Goal: Task Accomplishment & Management: Use online tool/utility

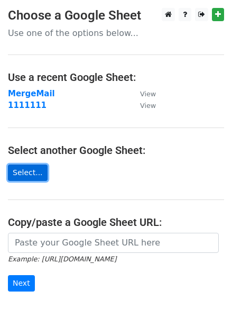
click at [32, 176] on link "Select..." at bounding box center [28, 173] width 40 height 16
click at [31, 176] on link "Select..." at bounding box center [28, 173] width 40 height 16
click at [31, 172] on link "Select..." at bounding box center [28, 173] width 40 height 16
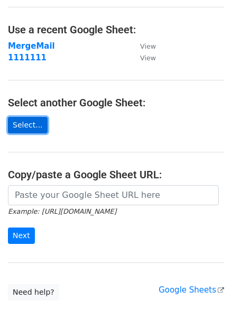
click at [24, 122] on link "Select..." at bounding box center [28, 125] width 40 height 16
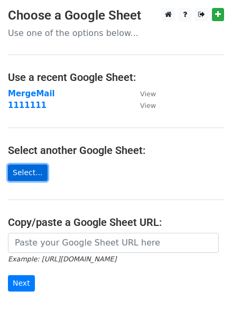
click at [29, 179] on link "Select..." at bounding box center [28, 173] width 40 height 16
click at [21, 175] on link "Select..." at bounding box center [28, 173] width 40 height 16
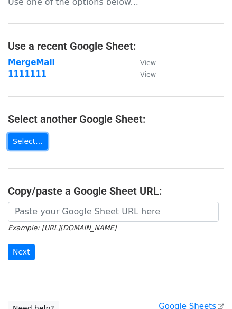
scroll to position [48, 0]
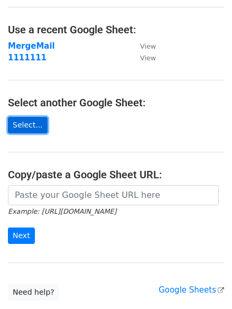
click at [26, 124] on link "Select..." at bounding box center [28, 125] width 40 height 16
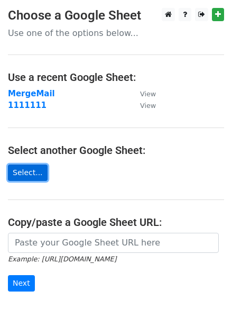
click at [20, 172] on link "Select..." at bounding box center [28, 173] width 40 height 16
click at [21, 166] on link "Select..." at bounding box center [28, 173] width 40 height 16
click at [19, 174] on link "Select..." at bounding box center [28, 173] width 40 height 16
click at [34, 175] on link "Select..." at bounding box center [28, 173] width 40 height 16
click at [24, 167] on link "Select..." at bounding box center [28, 173] width 40 height 16
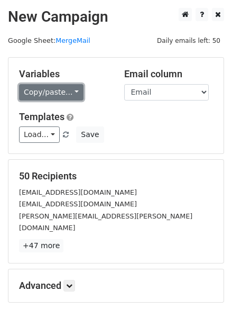
click at [66, 88] on link "Copy/paste..." at bounding box center [51, 92] width 65 height 16
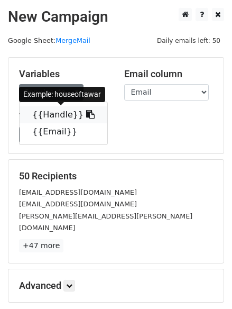
click at [58, 114] on link "{{Handle}}" at bounding box center [64, 114] width 88 height 17
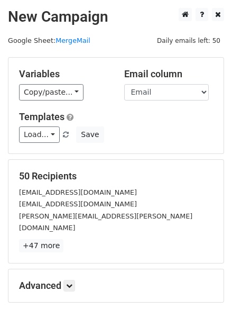
scroll to position [48, 0]
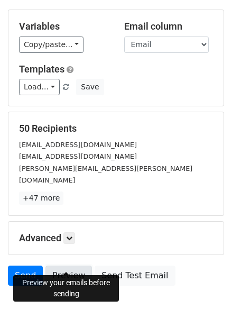
click at [62, 266] on link "Preview" at bounding box center [69, 276] width 47 height 20
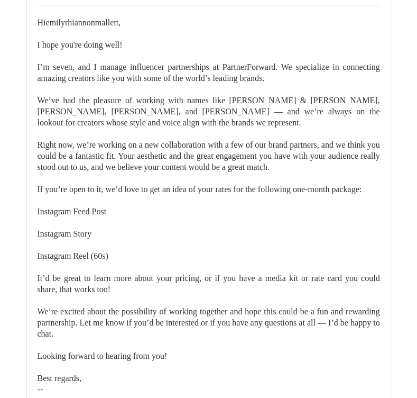
scroll to position [32941, 0]
